Goal: Task Accomplishment & Management: Manage account settings

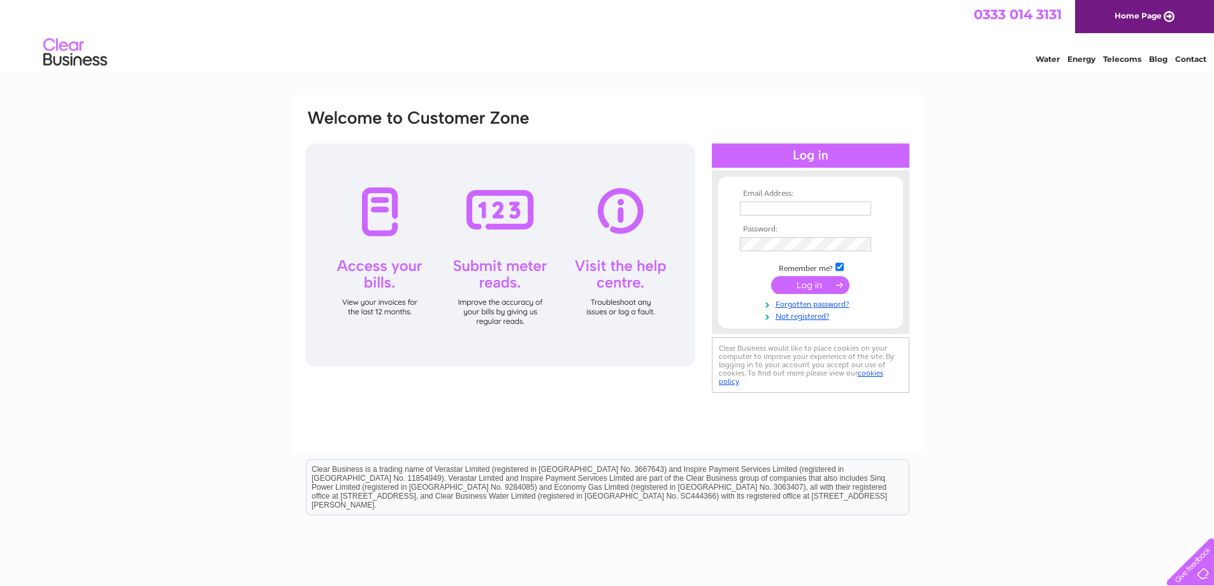
type input "bevin.gosling@cathcartassociates.com"
click at [817, 284] on input "submit" at bounding box center [810, 285] width 78 height 18
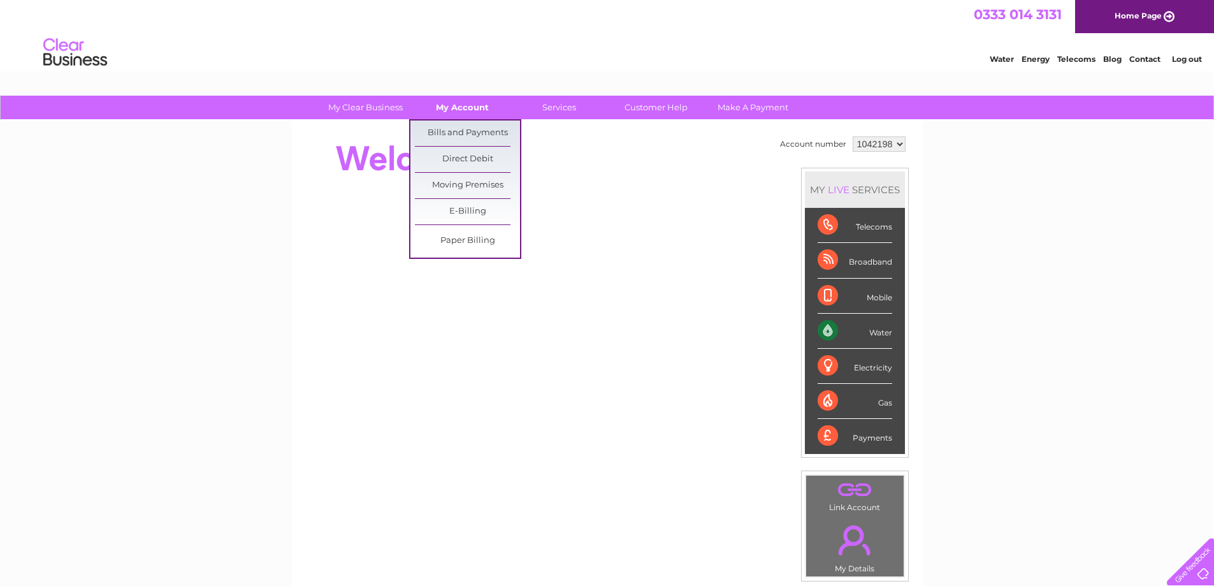
click at [473, 108] on link "My Account" at bounding box center [462, 108] width 105 height 24
click at [473, 134] on link "Bills and Payments" at bounding box center [467, 133] width 105 height 26
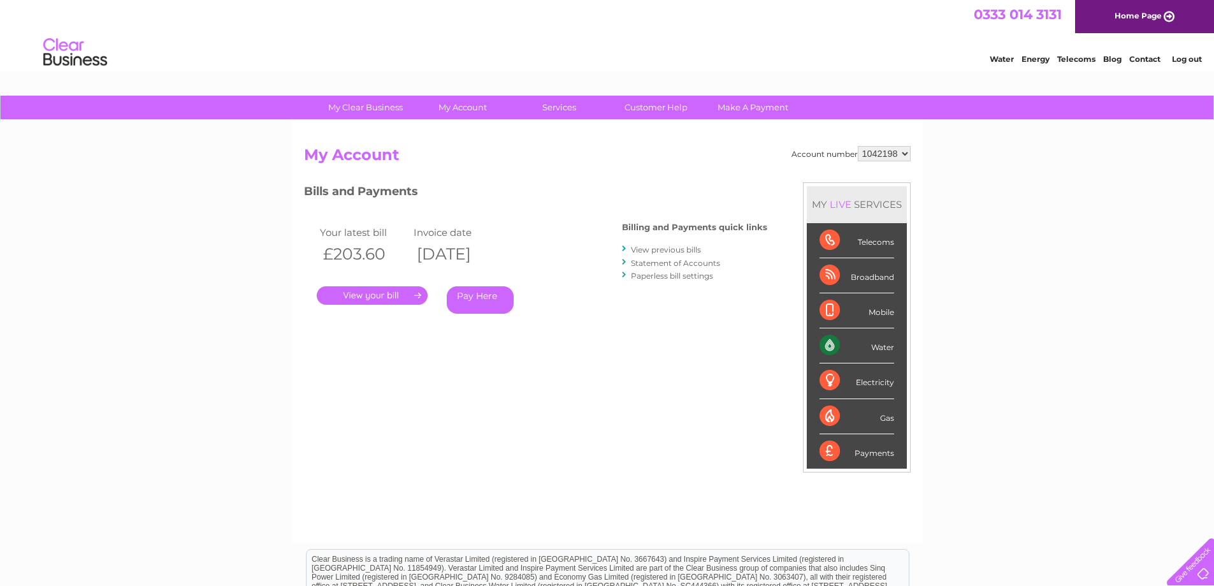
click at [349, 299] on link "." at bounding box center [372, 295] width 111 height 18
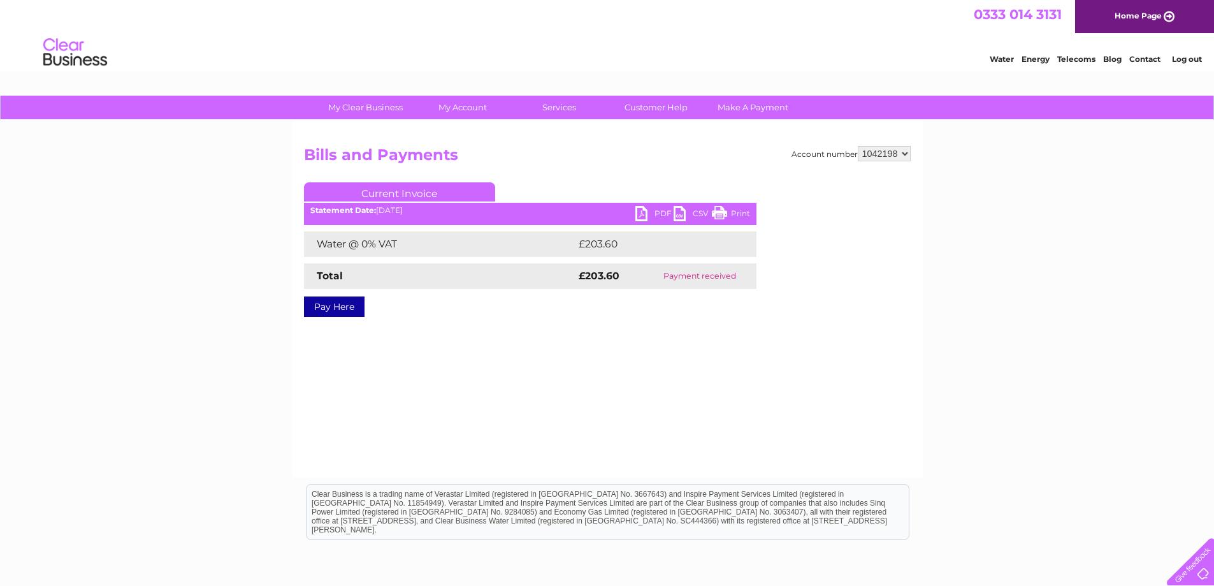
click at [661, 212] on link "PDF" at bounding box center [655, 215] width 38 height 18
